Goal: Task Accomplishment & Management: Use online tool/utility

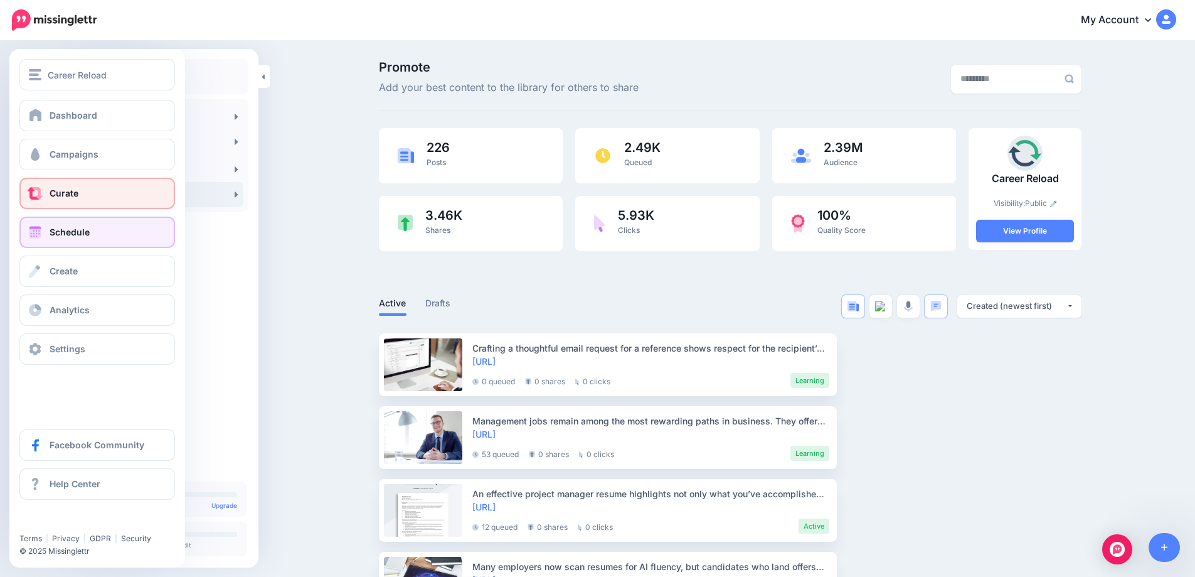
click at [36, 230] on span at bounding box center [35, 232] width 16 height 13
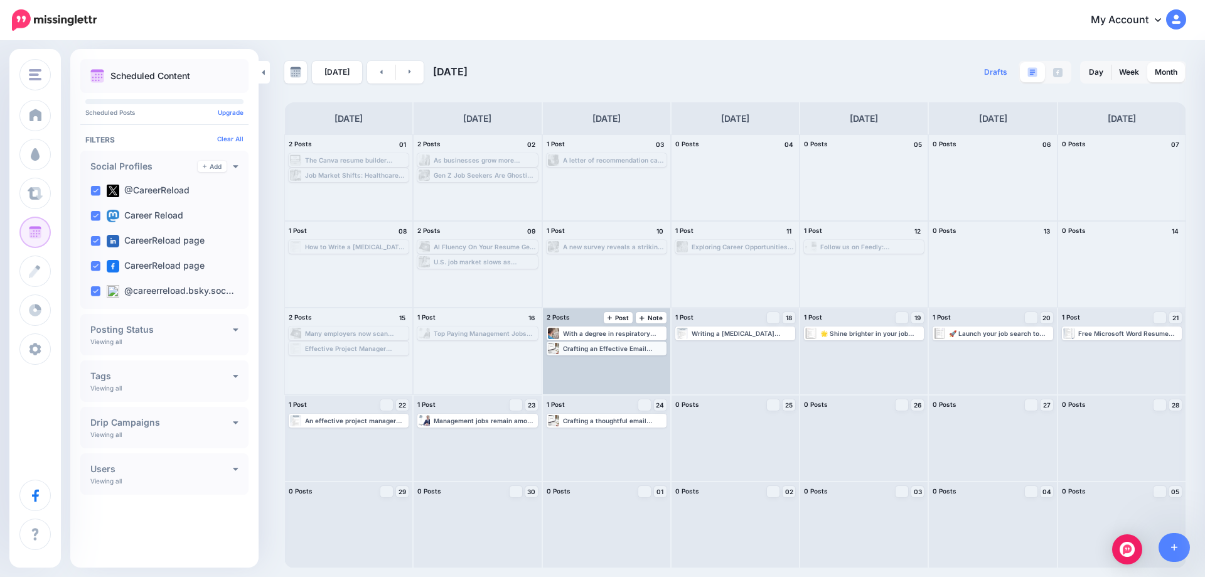
click at [617, 351] on div "Crafting an Effective Email Request for a Reference 👉 https://www.careerreload.…" at bounding box center [614, 348] width 102 height 8
click at [584, 363] on link "Edit" at bounding box center [587, 363] width 78 height 11
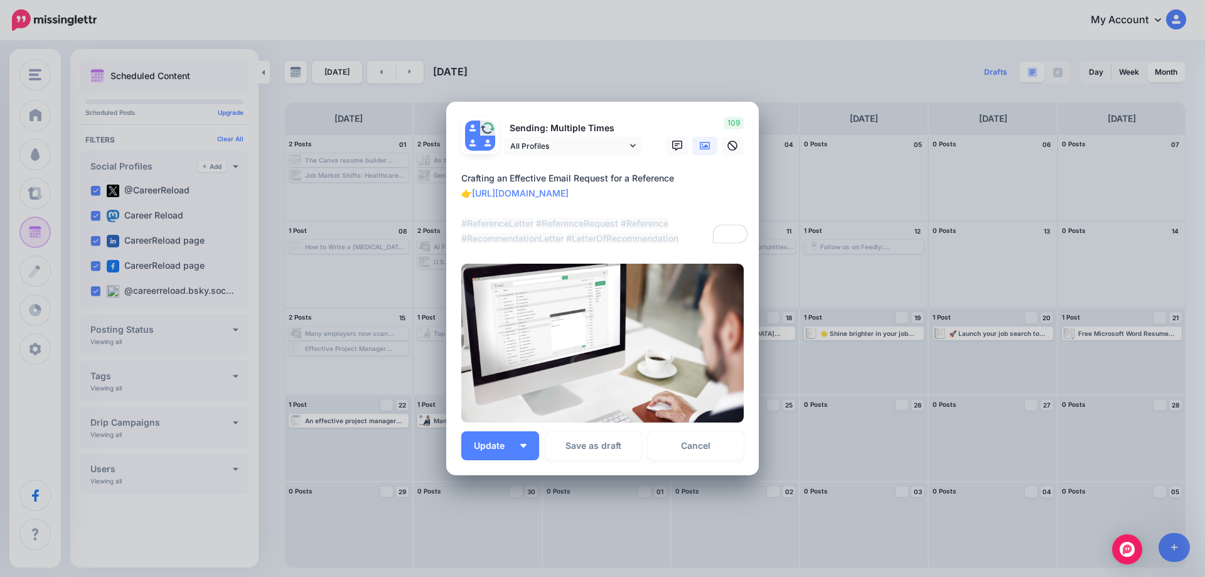
drag, startPoint x: 676, startPoint y: 176, endPoint x: 455, endPoint y: 181, distance: 220.9
click at [455, 181] on div "Loading Sending: Multiple Times All Profiles" at bounding box center [602, 288] width 312 height 373
paste textarea "****"
type textarea "**********"
click at [491, 445] on span "Update" at bounding box center [494, 445] width 40 height 9
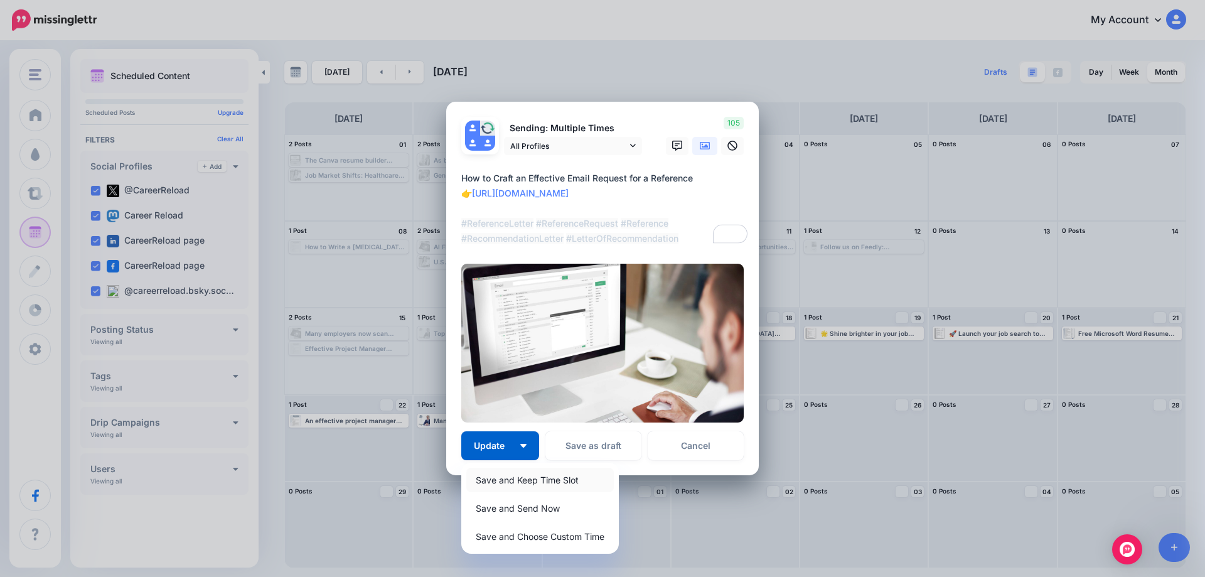
click at [497, 481] on link "Save and Keep Time Slot" at bounding box center [539, 479] width 147 height 24
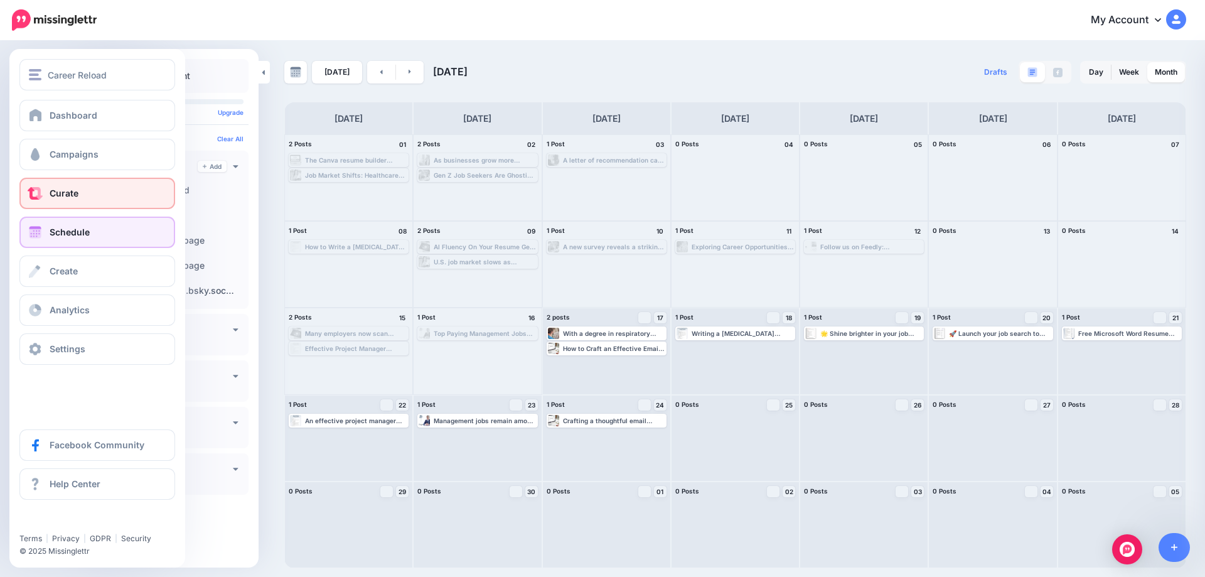
click at [56, 196] on span "Curate" at bounding box center [64, 193] width 29 height 11
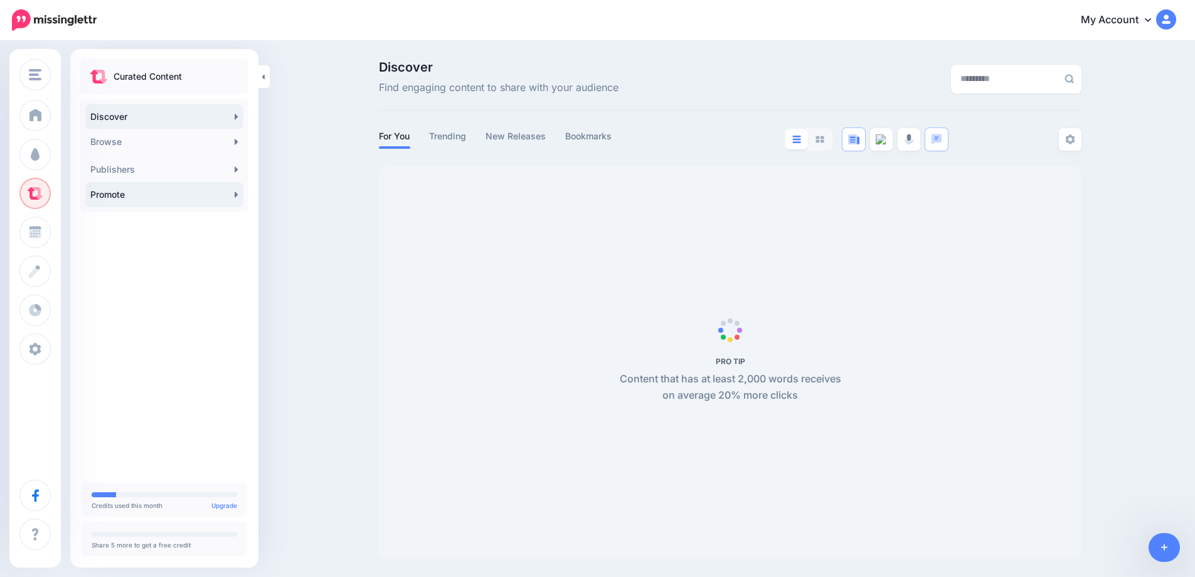
click at [158, 195] on link "Promote" at bounding box center [164, 194] width 158 height 25
